Goal: Check status

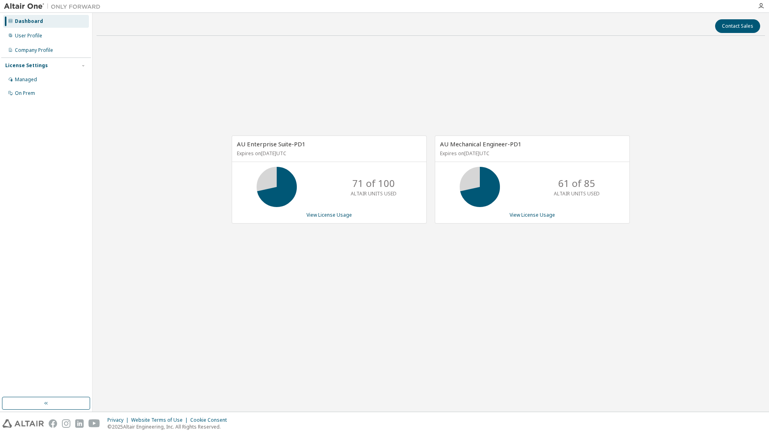
drag, startPoint x: 227, startPoint y: 281, endPoint x: 197, endPoint y: 164, distance: 121.6
click at [227, 281] on div "AU Enterprise Suite-PD1 Expires on [DATE] UTC 71 of 100 ALTAIR UNITS USED View …" at bounding box center [431, 183] width 668 height 283
